Goal: Transaction & Acquisition: Book appointment/travel/reservation

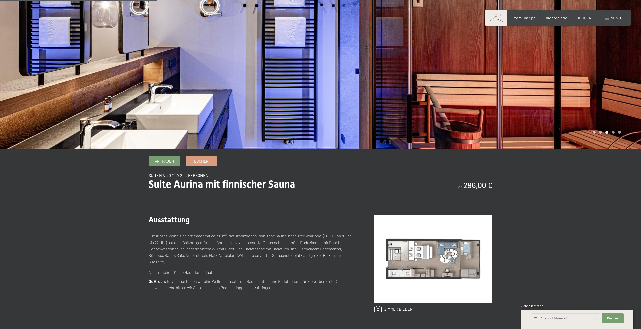
scroll to position [151, 0]
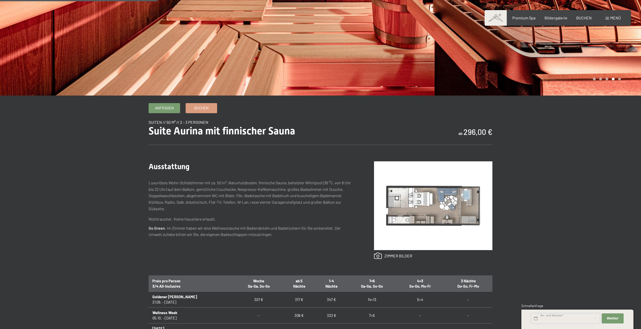
click at [561, 318] on input "text" at bounding box center [565, 318] width 69 height 10
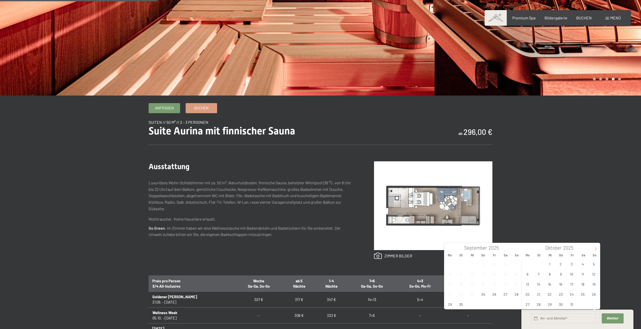
click at [596, 247] on span at bounding box center [595, 247] width 9 height 9
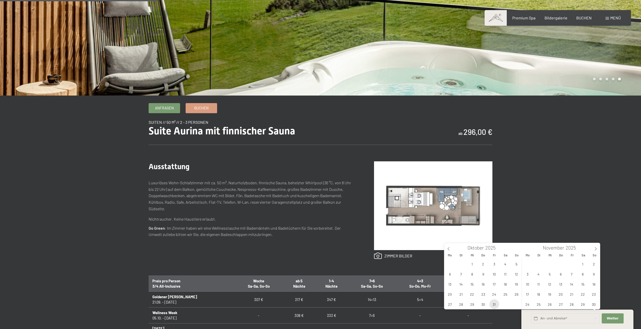
click at [493, 304] on span "31" at bounding box center [494, 304] width 10 height 10
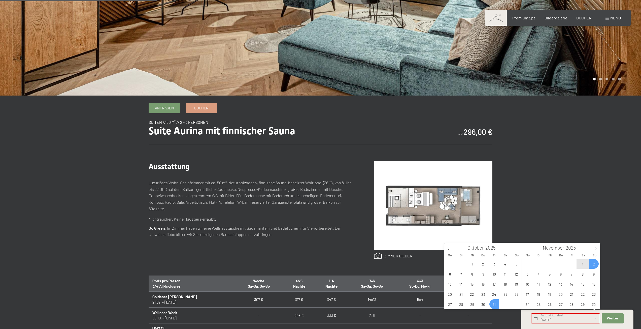
click at [593, 263] on span "2" at bounding box center [594, 264] width 10 height 10
type input "Fr. 31.10.2025 - So. 02.11.2025"
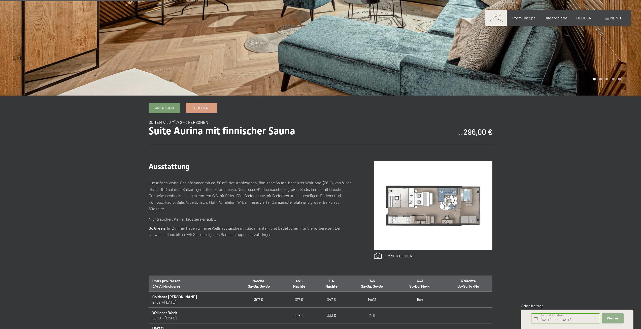
click at [614, 316] on span "Weiter" at bounding box center [613, 318] width 12 height 5
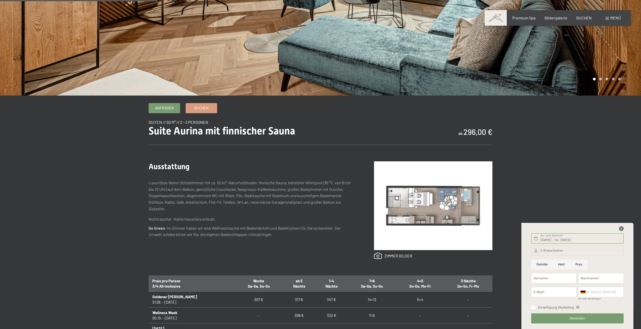
click at [622, 228] on icon at bounding box center [621, 228] width 5 height 5
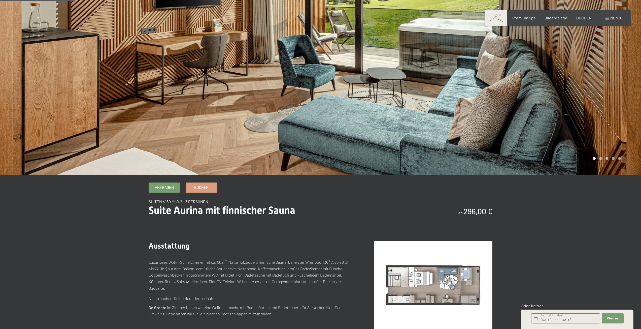
scroll to position [0, 0]
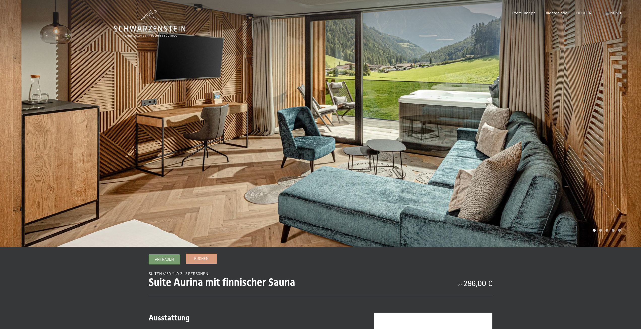
click at [200, 257] on span "Buchen" at bounding box center [201, 258] width 14 height 5
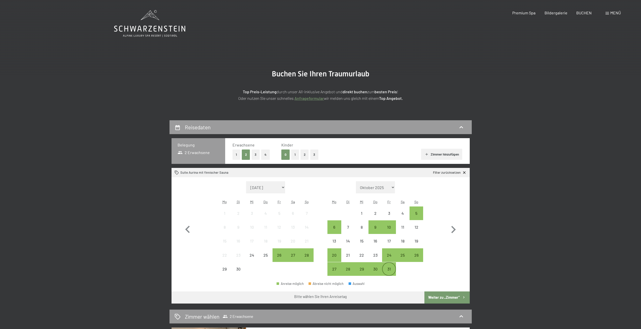
click at [388, 270] on div "31" at bounding box center [389, 273] width 13 height 13
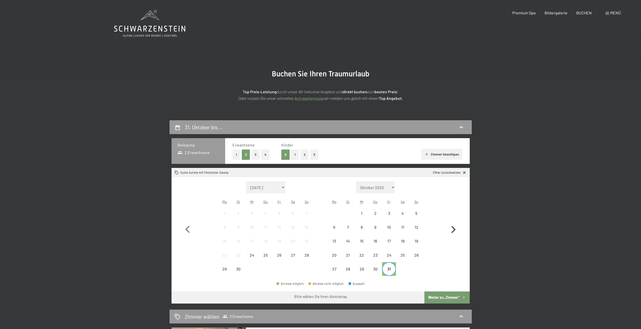
click at [452, 227] on icon "button" at bounding box center [453, 229] width 5 height 7
select select "[DATE]"
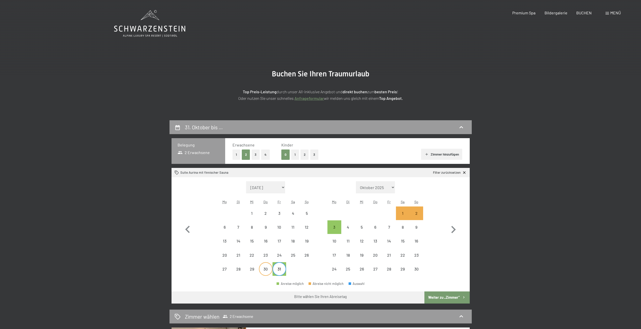
click at [266, 273] on div "30" at bounding box center [265, 273] width 13 height 13
select select "[DATE]"
click at [418, 212] on div "2" at bounding box center [416, 217] width 13 height 13
select select "[DATE]"
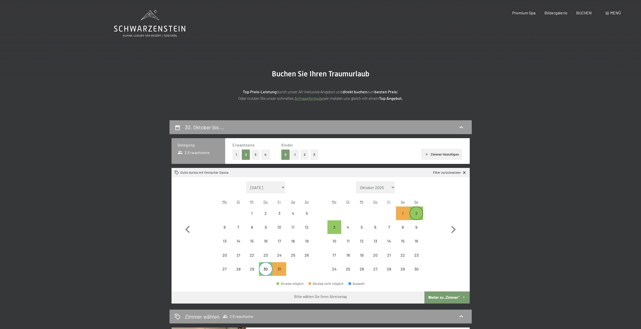
select select "[DATE]"
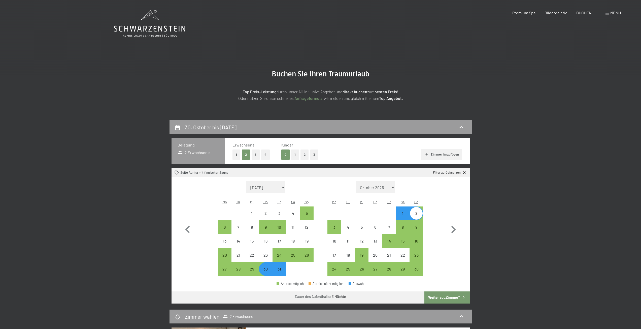
click at [443, 297] on button "Weiter zu „Zimmer“" at bounding box center [446, 297] width 45 height 12
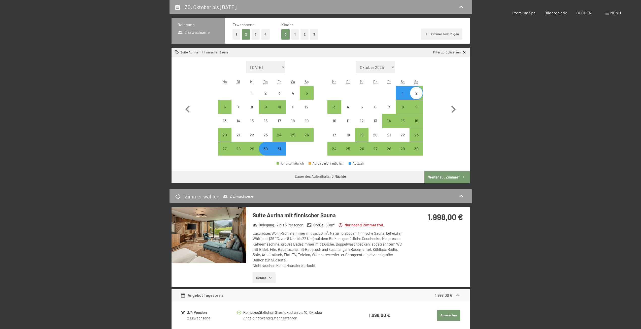
select select "[DATE]"
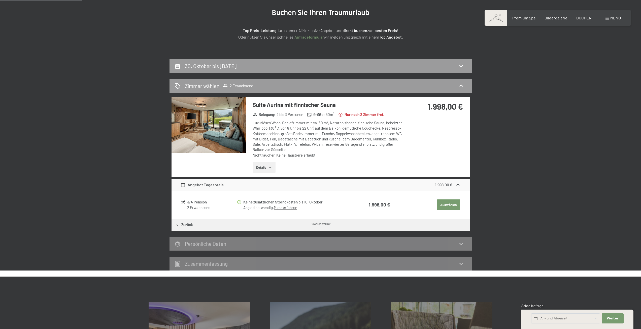
scroll to position [45, 0]
